Goal: Information Seeking & Learning: Learn about a topic

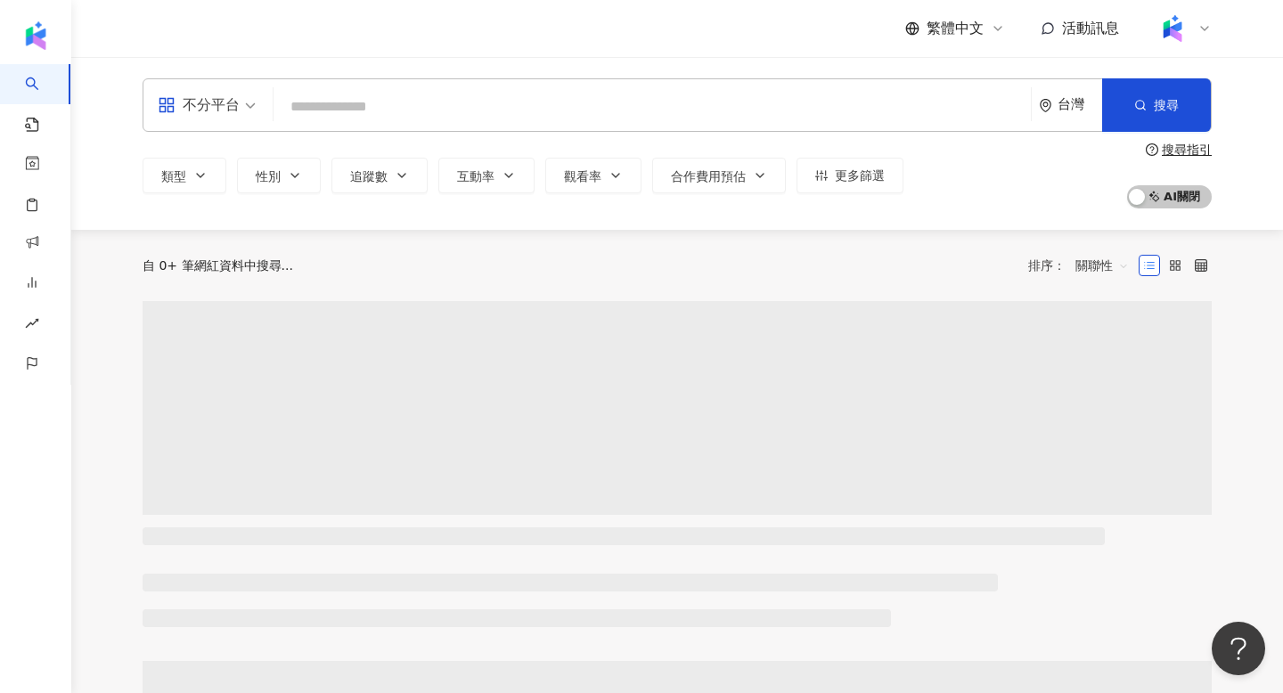
click at [1205, 27] on icon at bounding box center [1204, 28] width 14 height 14
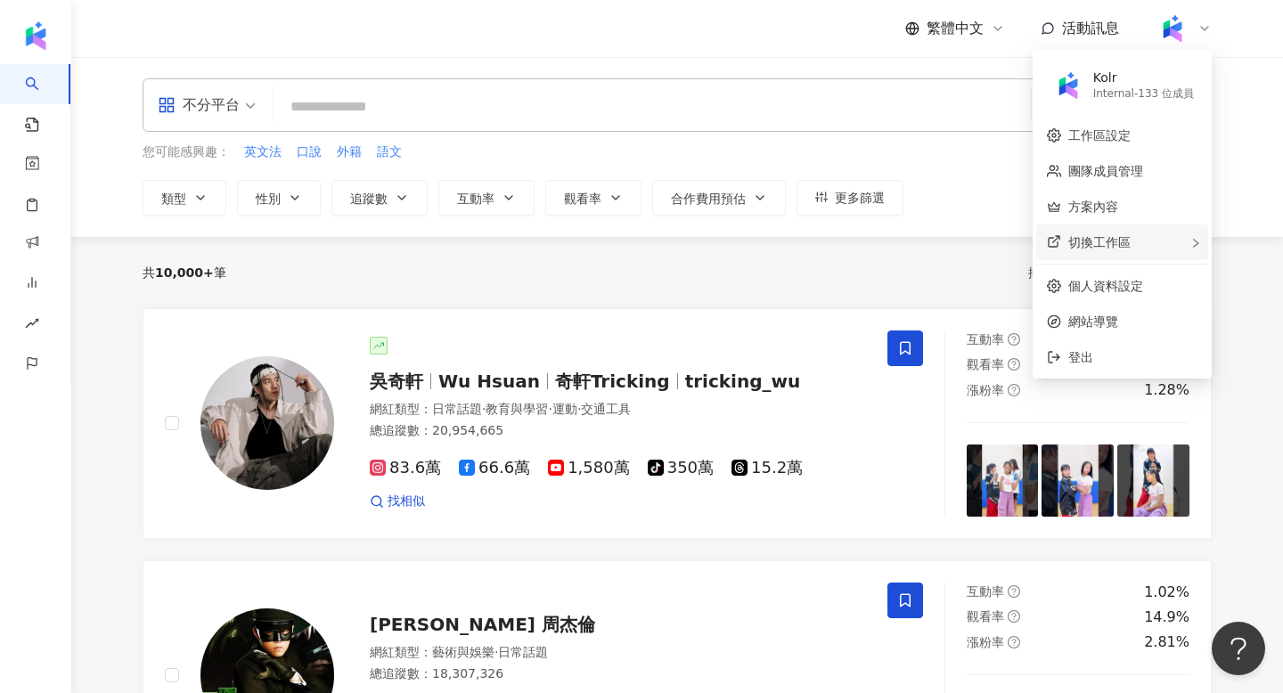
click at [1161, 229] on div "切換工作區" at bounding box center [1122, 243] width 172 height 36
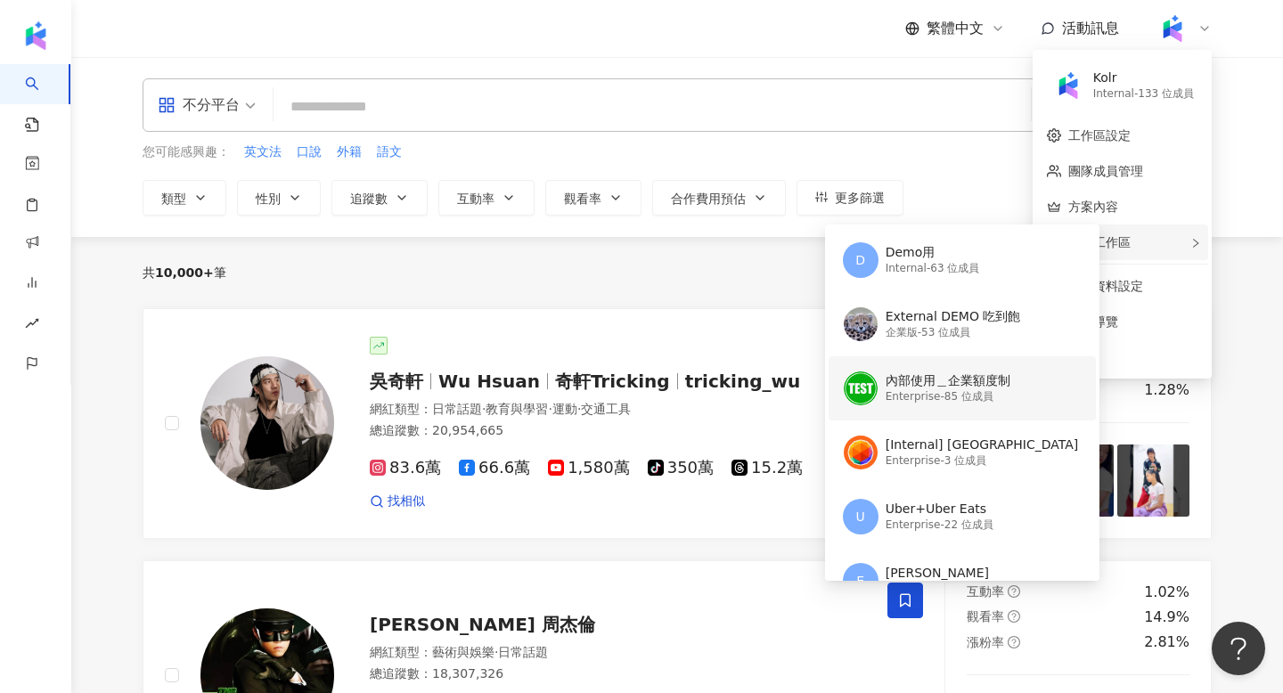
click at [946, 385] on div "內部使用＿企業額度制" at bounding box center [948, 381] width 125 height 18
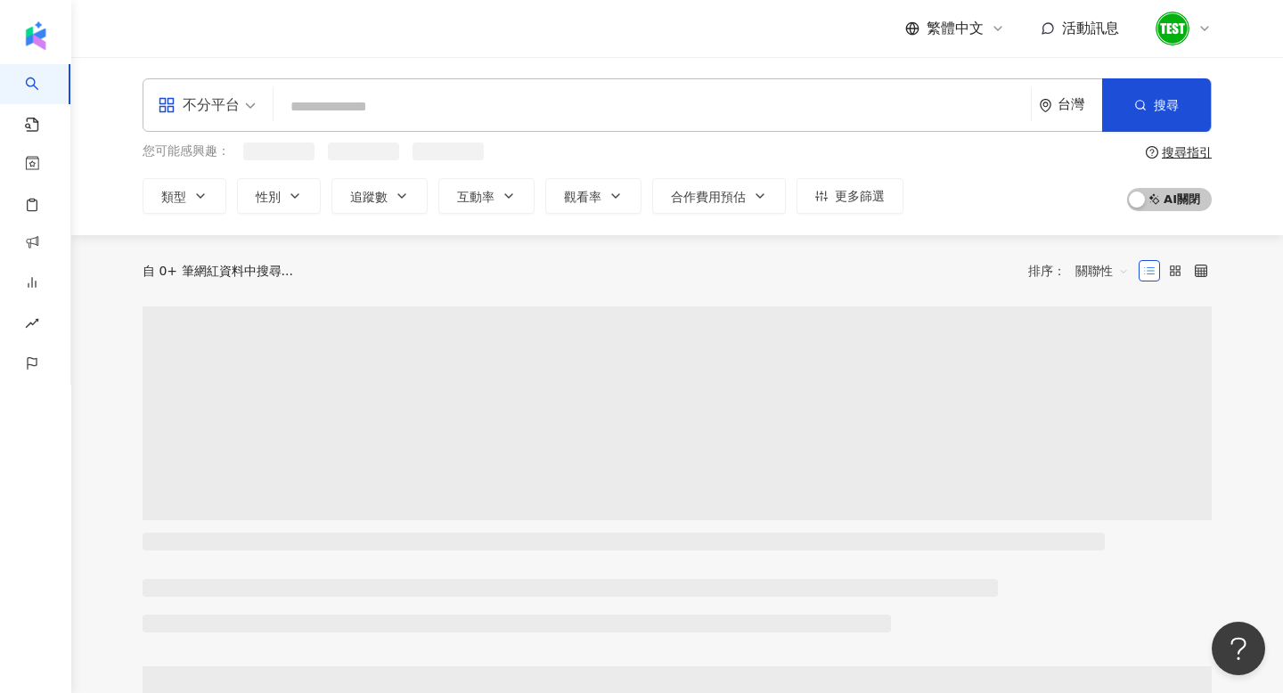
click at [1201, 37] on div at bounding box center [1183, 29] width 57 height 36
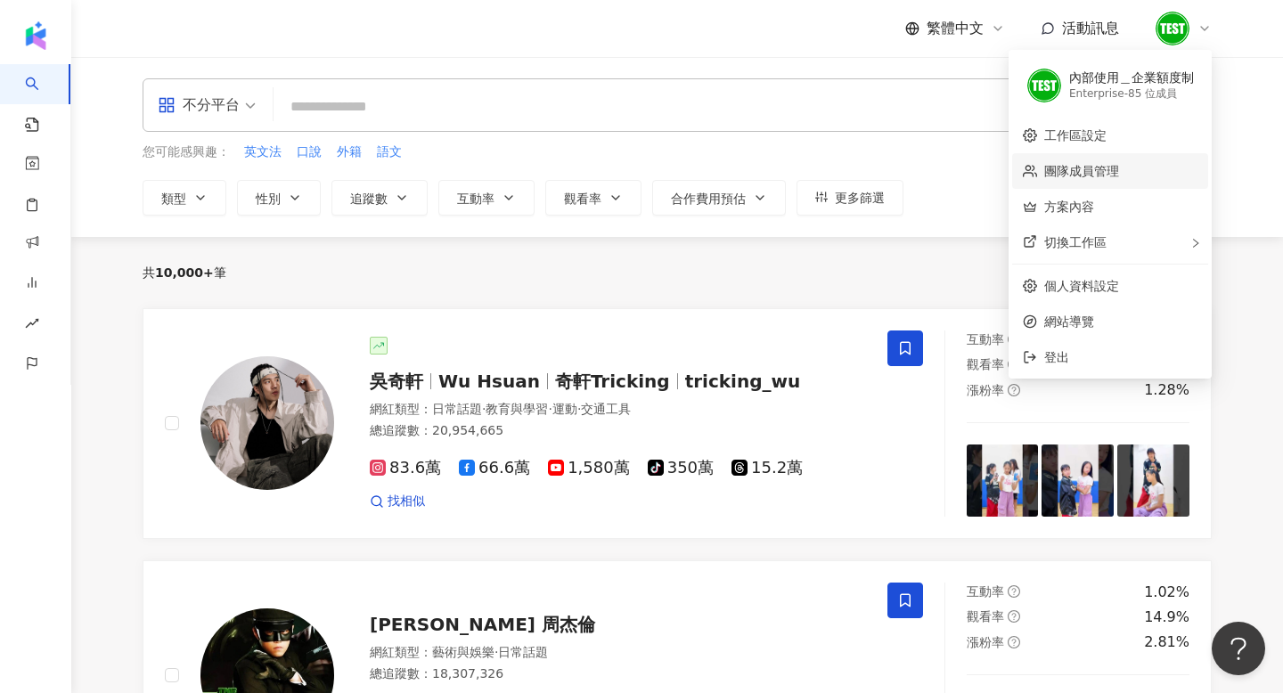
click at [1084, 178] on link "團隊成員管理" at bounding box center [1081, 171] width 75 height 14
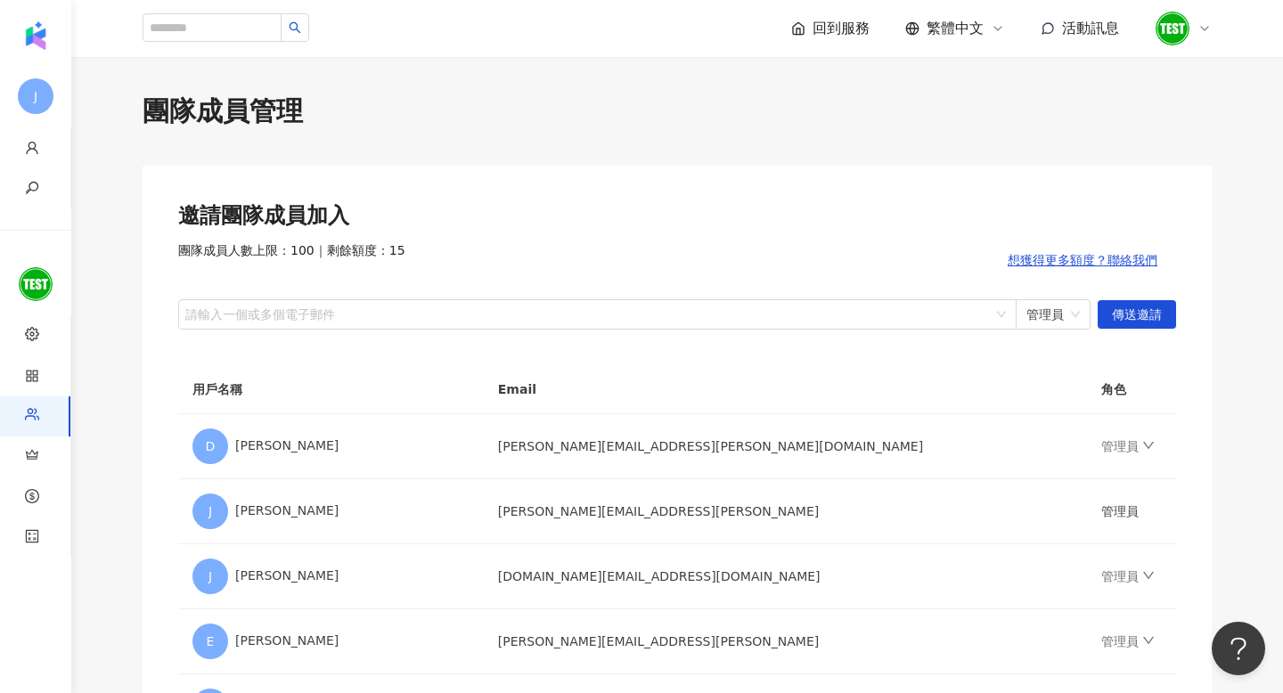
click at [1207, 21] on icon at bounding box center [1204, 28] width 14 height 14
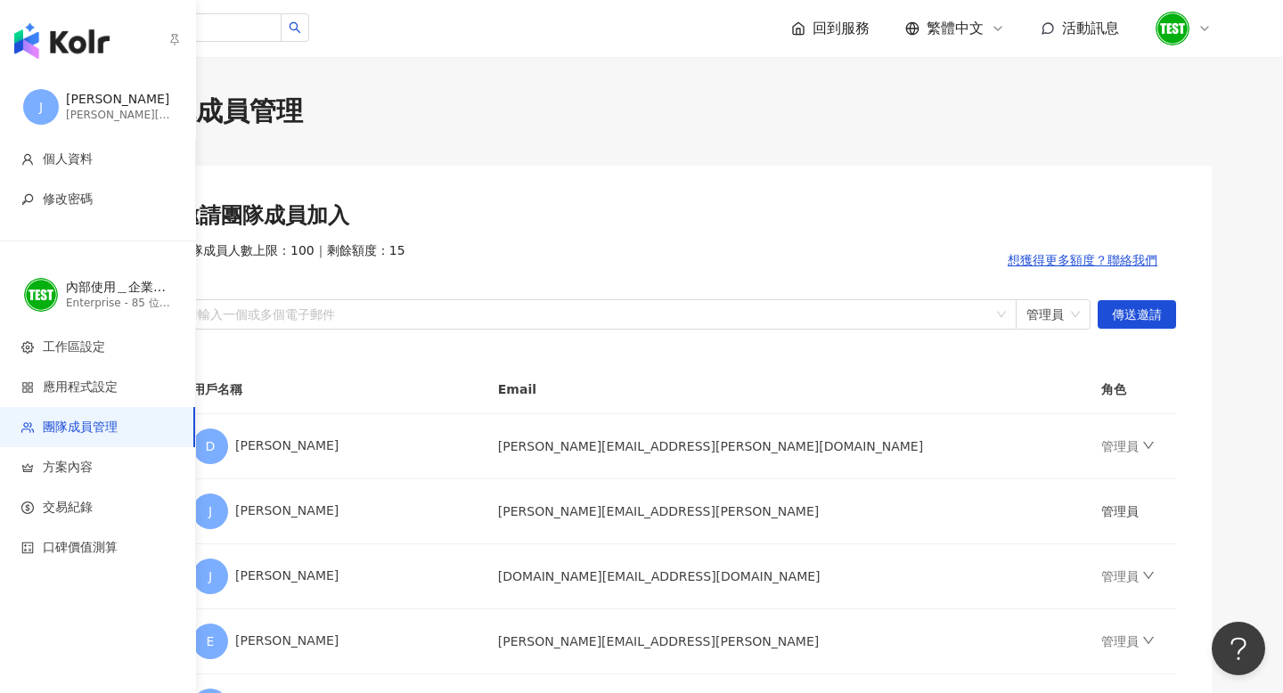
click at [61, 45] on img "button" at bounding box center [61, 41] width 95 height 36
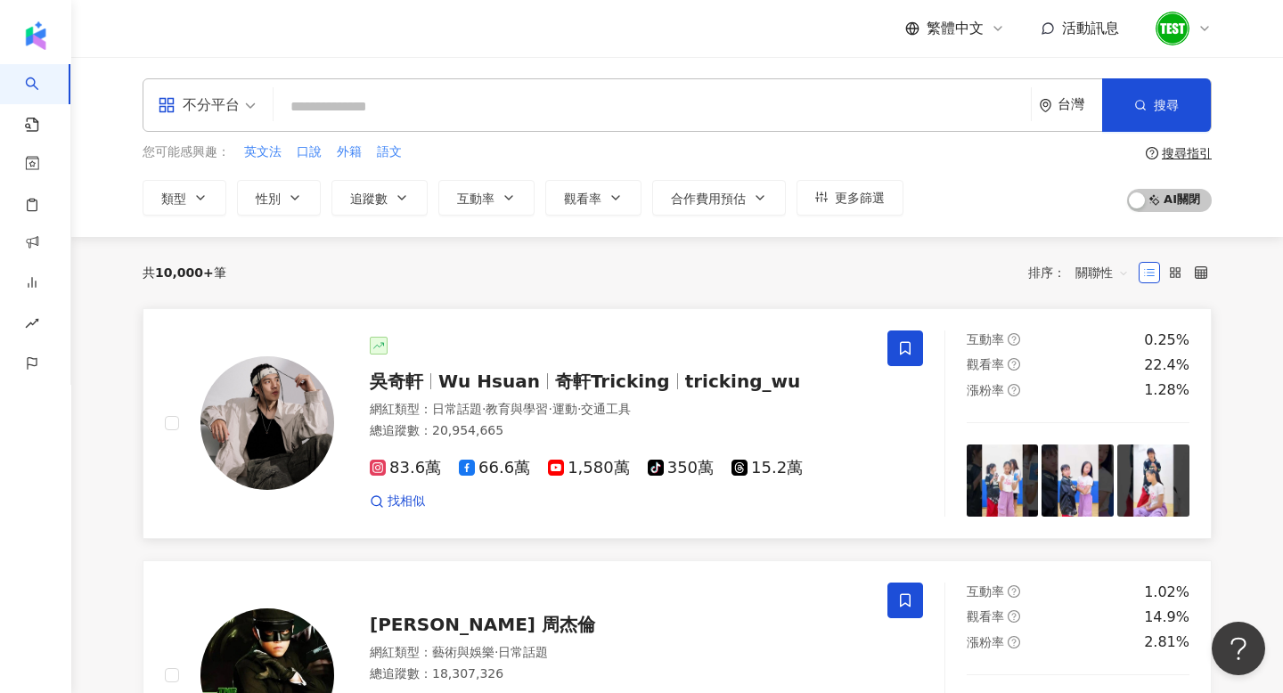
click at [271, 404] on img at bounding box center [267, 423] width 134 height 134
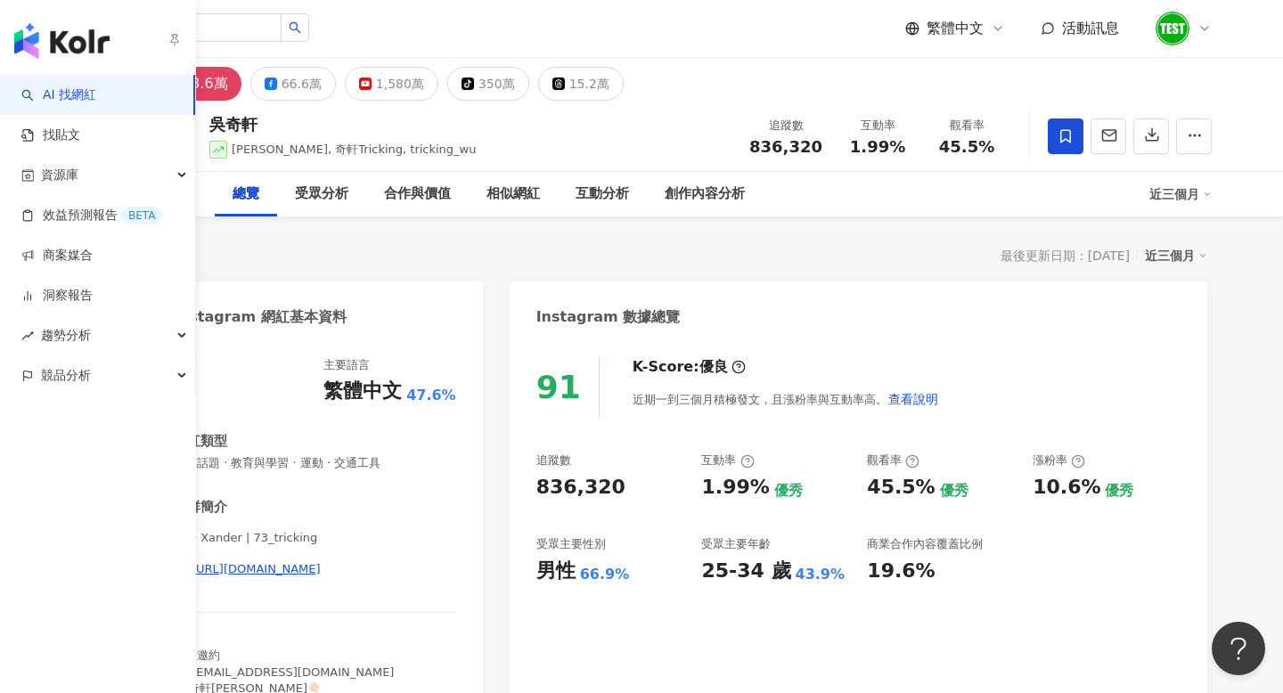
click at [61, 29] on img "button" at bounding box center [61, 41] width 95 height 36
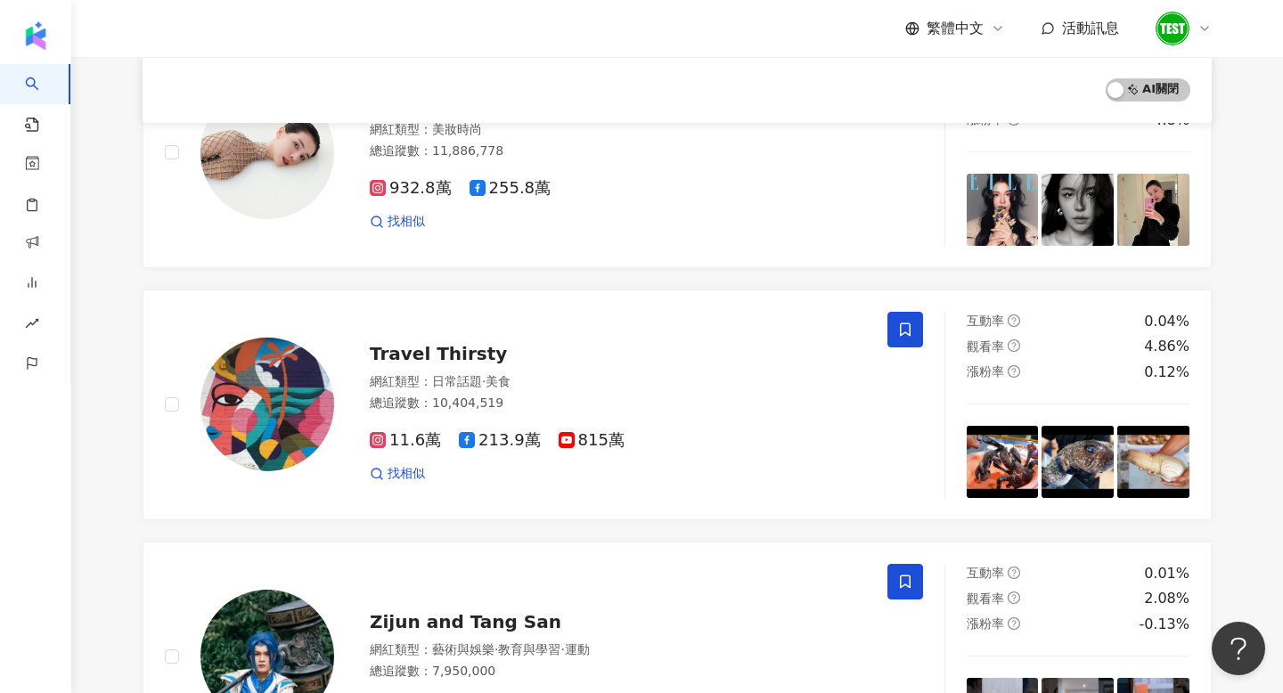
scroll to position [2975, 0]
